Goal: Navigation & Orientation: Find specific page/section

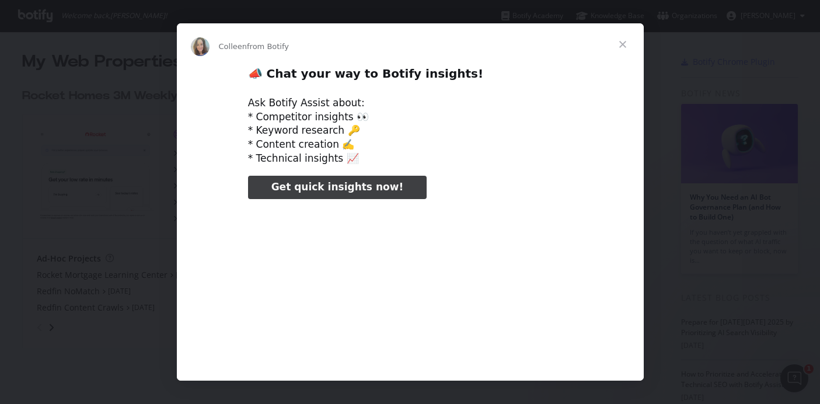
type input "608107"
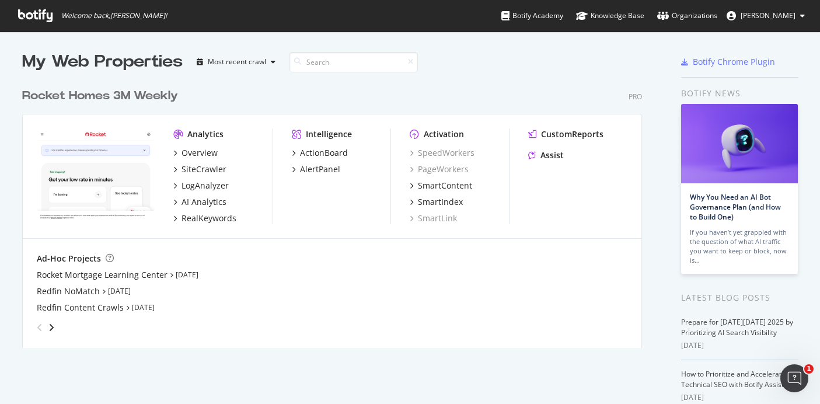
click at [71, 99] on div "Rocket Homes 3M Weekly" at bounding box center [100, 96] width 156 height 17
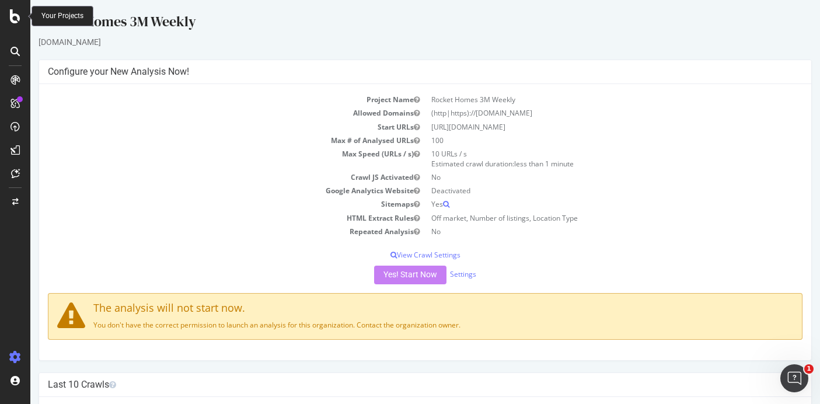
click at [9, 17] on div at bounding box center [15, 16] width 28 height 14
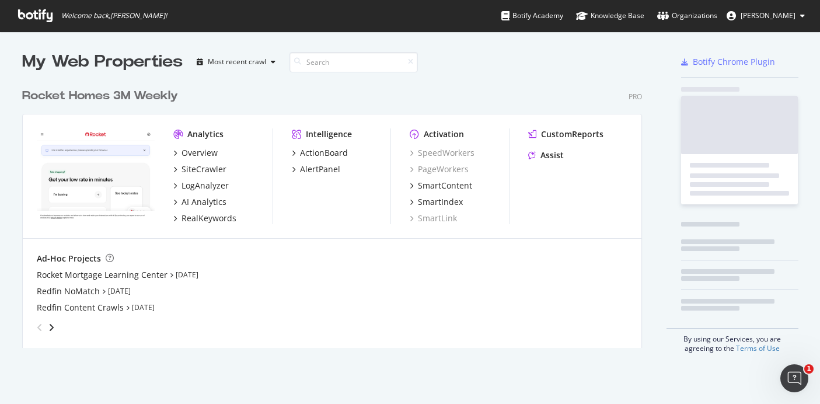
scroll to position [395, 802]
